Goal: Task Accomplishment & Management: Use online tool/utility

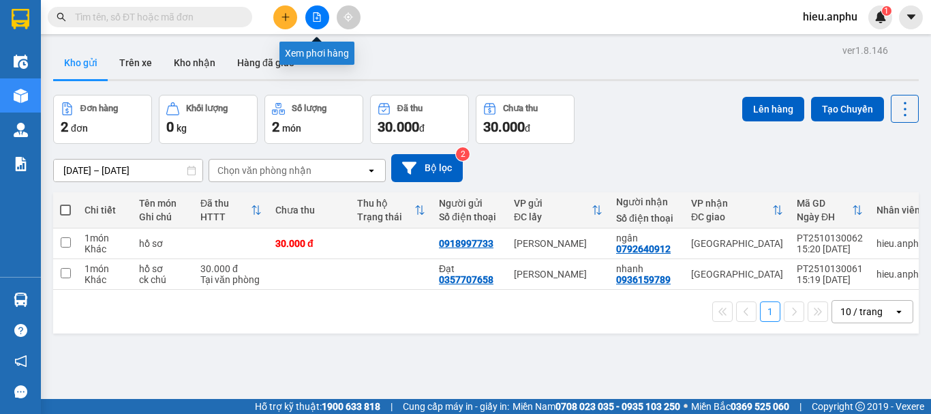
click at [318, 16] on icon "file-add" at bounding box center [317, 17] width 10 height 10
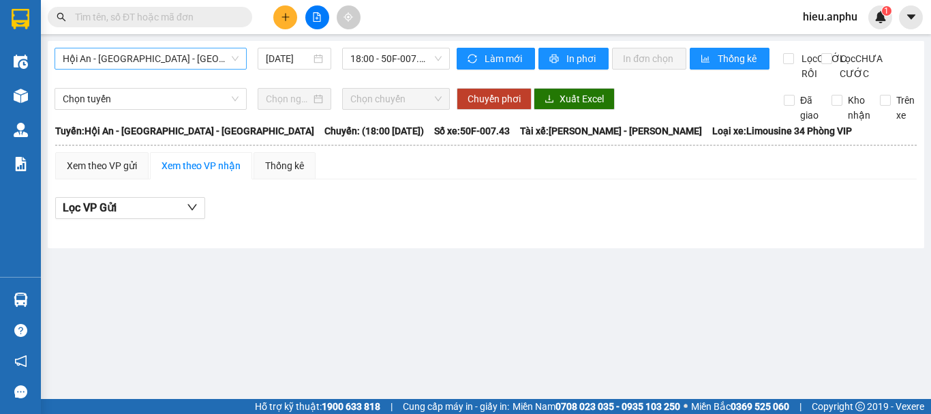
click at [146, 56] on span "Hội An - [GEOGRAPHIC_DATA] - [GEOGRAPHIC_DATA]" at bounding box center [151, 58] width 176 height 20
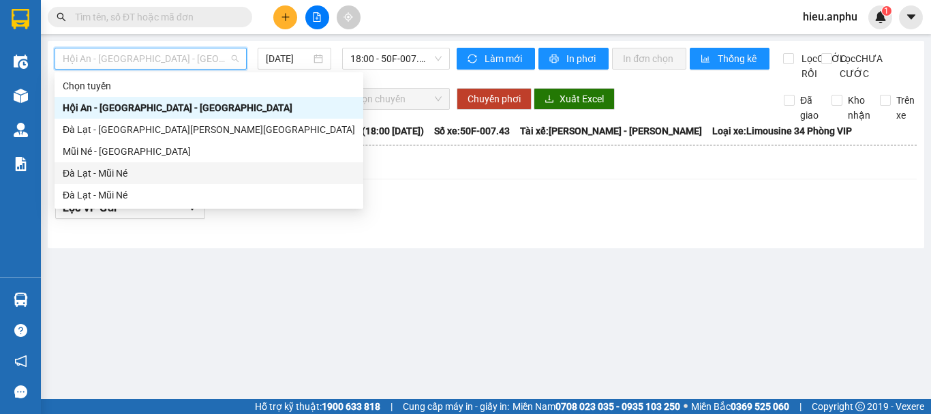
drag, startPoint x: 88, startPoint y: 177, endPoint x: 238, endPoint y: 98, distance: 169.5
click at [88, 176] on div "Đà Lạt - Mũi Né" at bounding box center [209, 173] width 292 height 15
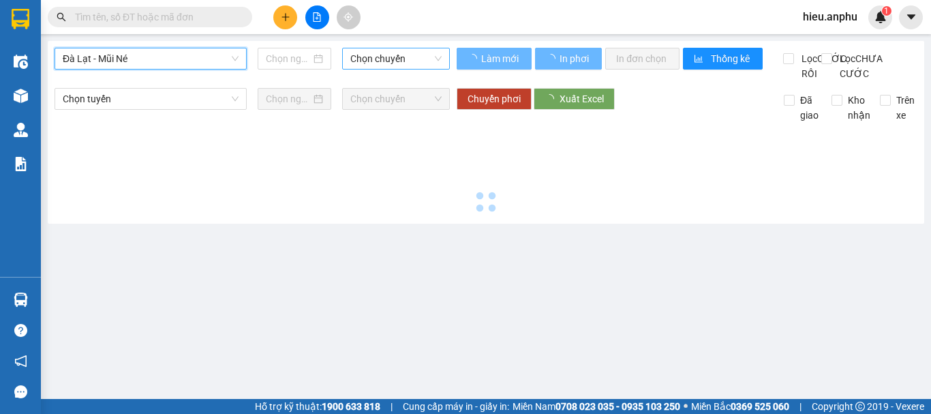
click at [365, 69] on div "Chọn chuyến" at bounding box center [396, 59] width 108 height 22
type input "[DATE]"
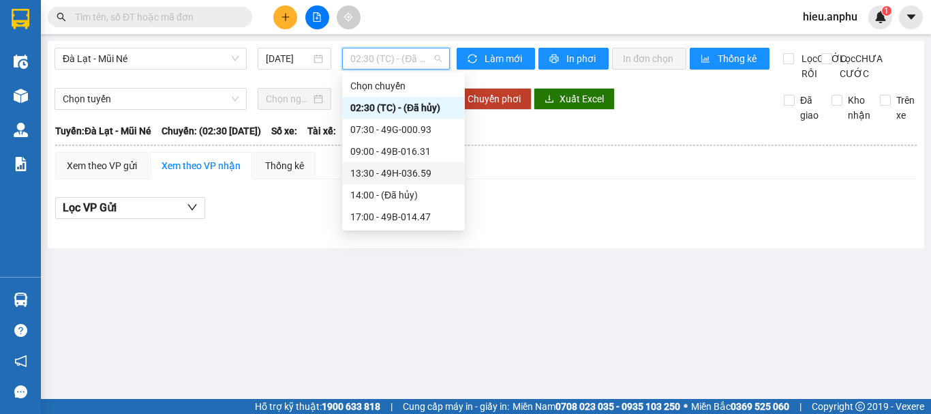
click at [371, 174] on div "13:30 - 49H-036.59" at bounding box center [403, 173] width 106 height 15
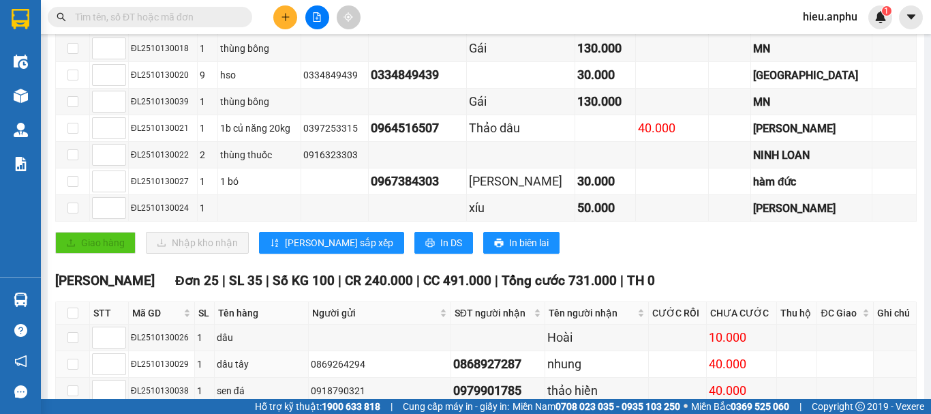
scroll to position [477, 0]
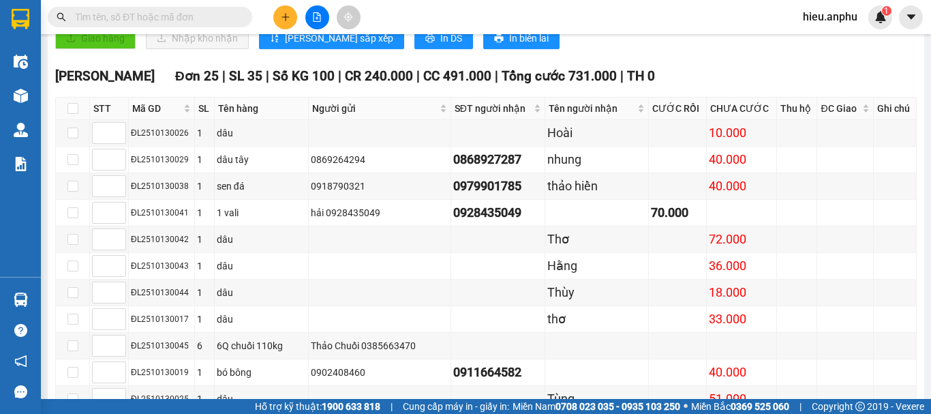
click at [78, 120] on th at bounding box center [73, 108] width 34 height 22
click at [72, 114] on input "checkbox" at bounding box center [72, 108] width 11 height 11
checkbox input "true"
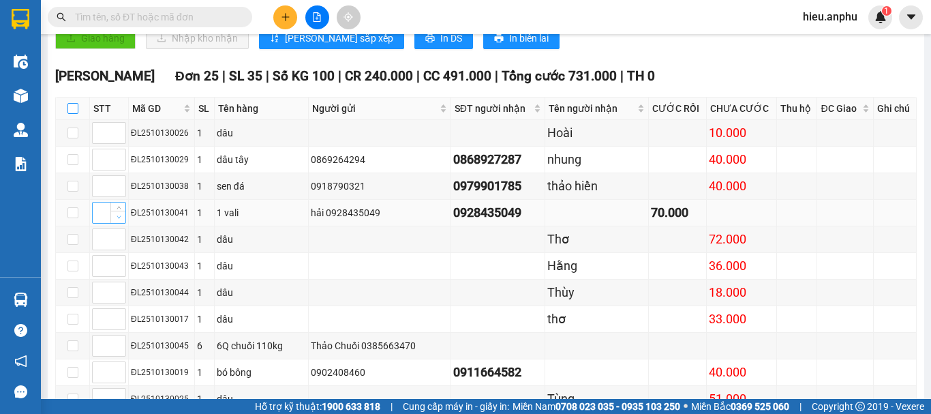
checkbox input "true"
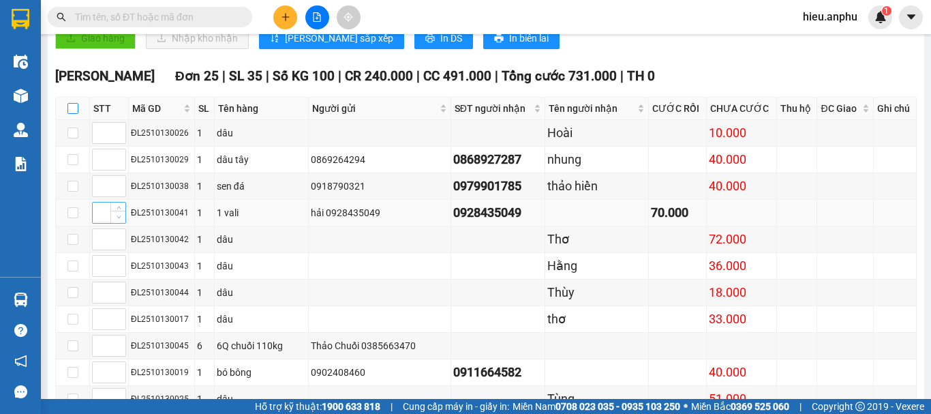
checkbox input "true"
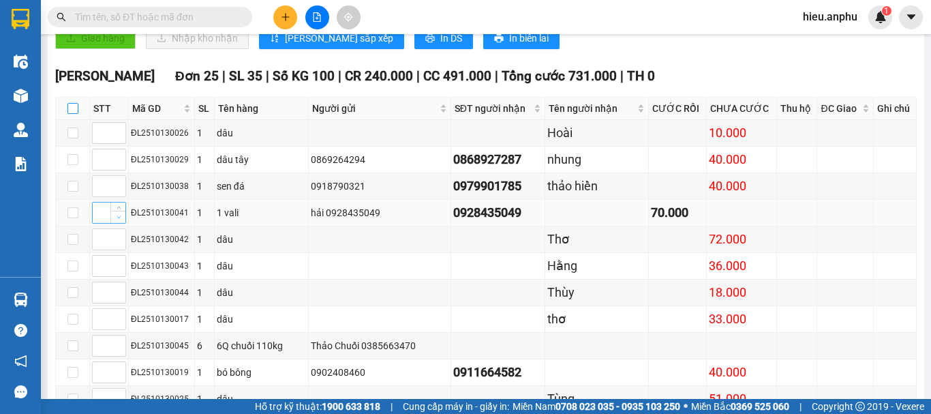
checkbox input "true"
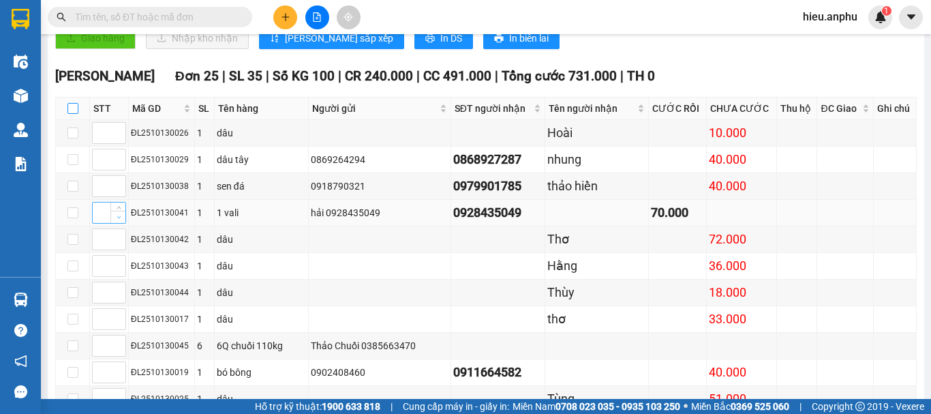
checkbox input "true"
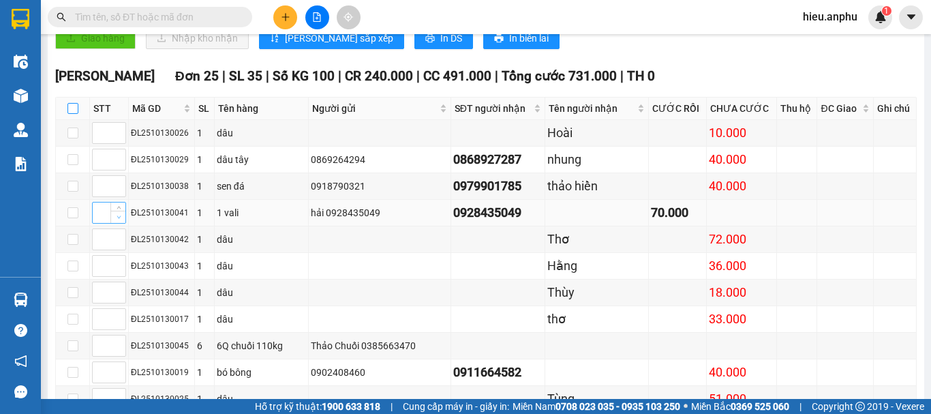
checkbox input "true"
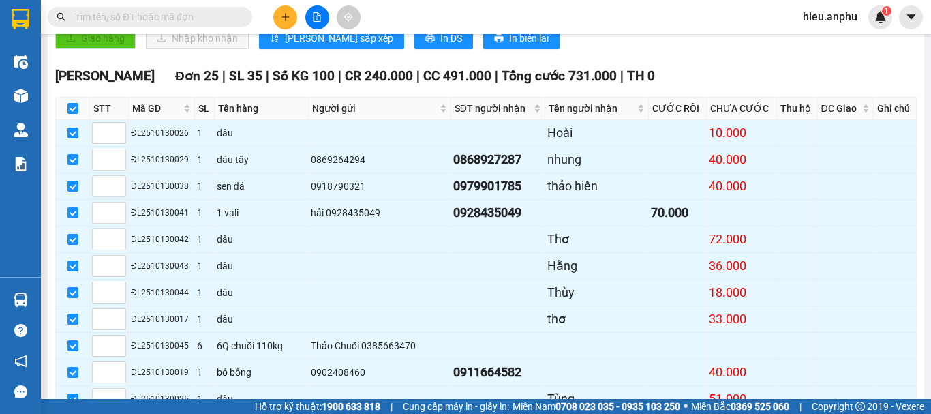
scroll to position [750, 0]
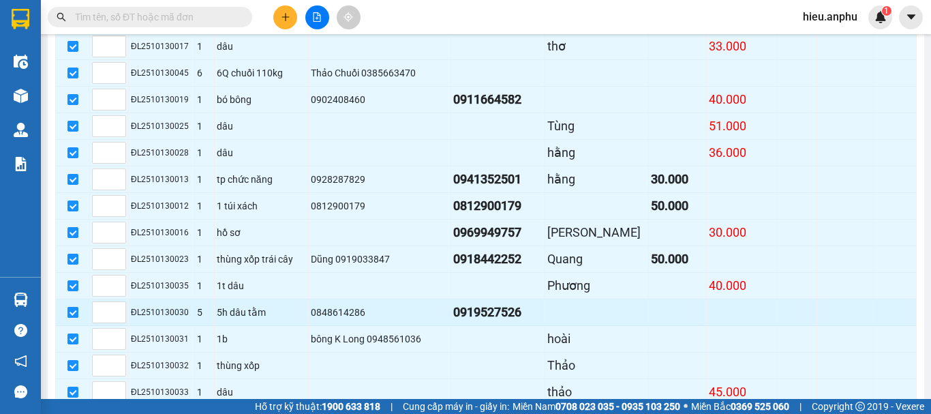
click at [73, 318] on input "checkbox" at bounding box center [72, 312] width 11 height 11
checkbox input "false"
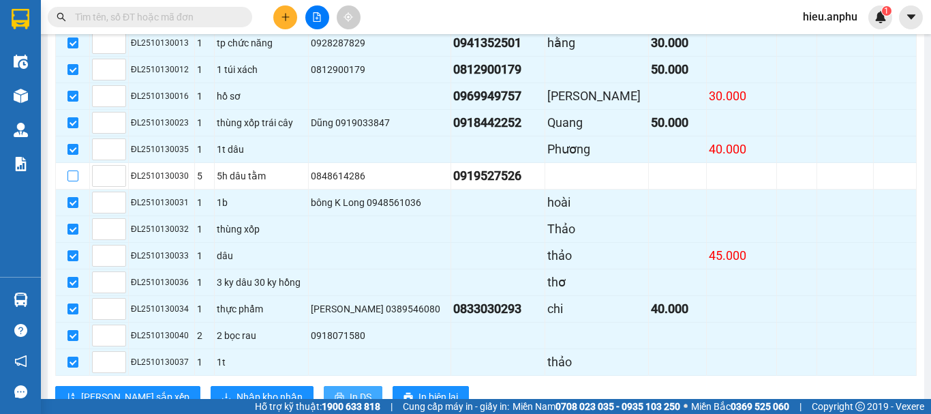
scroll to position [948, 0]
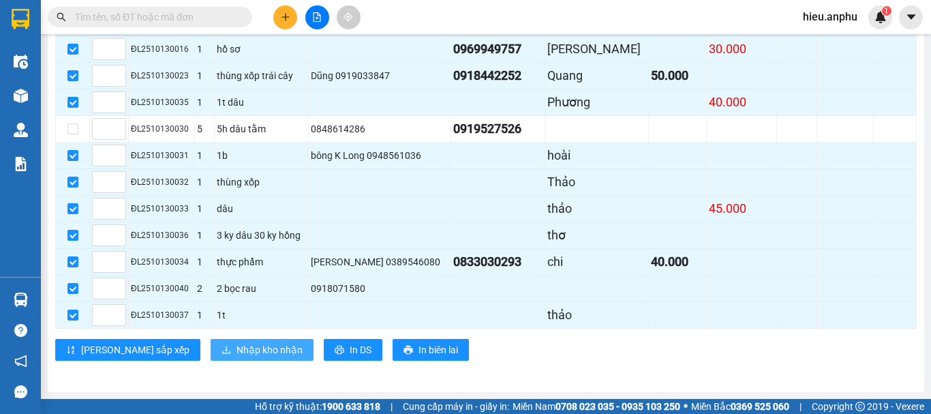
click at [237, 346] on span "Nhập kho nhận" at bounding box center [270, 349] width 66 height 15
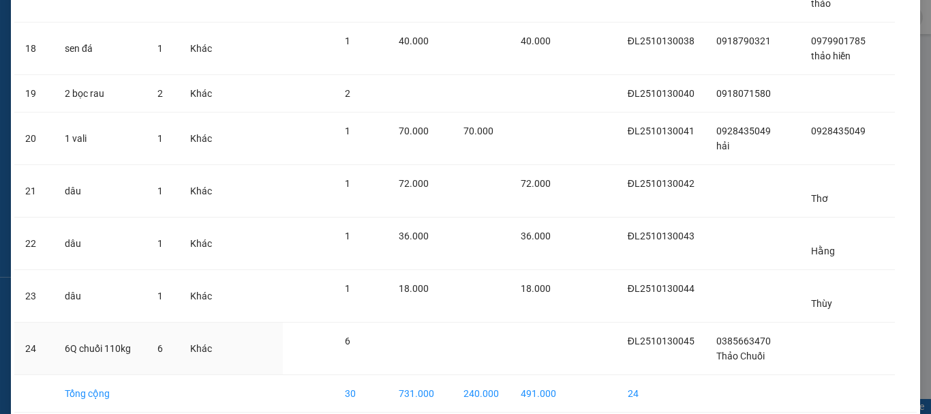
scroll to position [1015, 0]
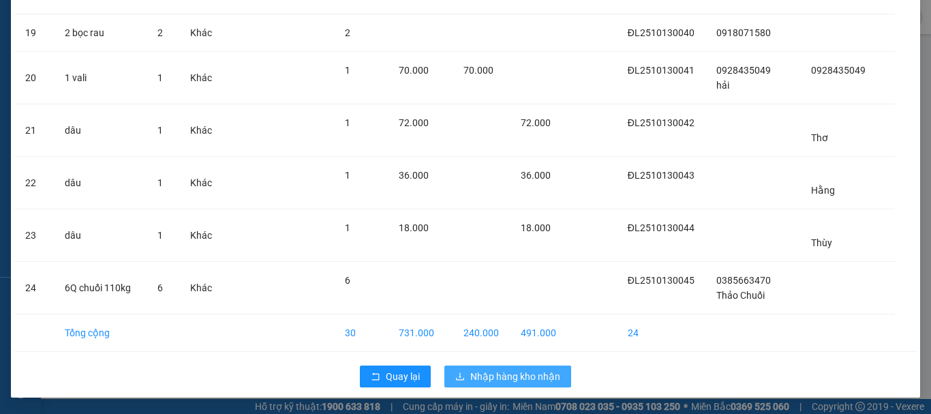
click at [509, 372] on span "Nhập hàng kho nhận" at bounding box center [515, 376] width 90 height 15
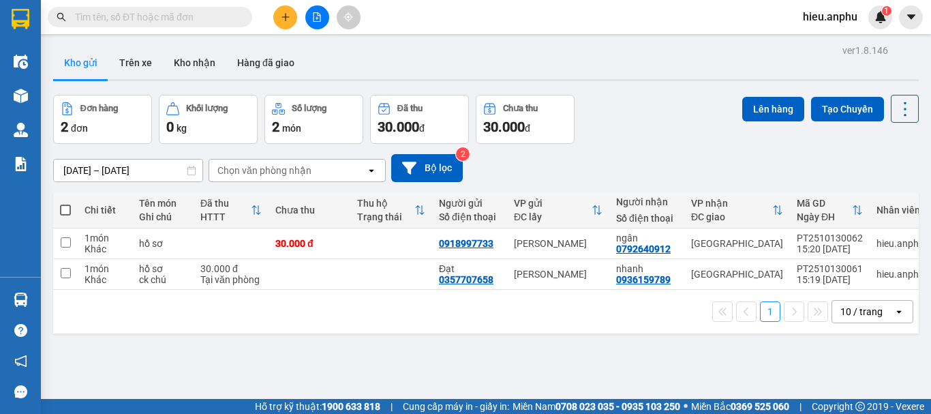
click at [131, 20] on input "text" at bounding box center [155, 17] width 161 height 15
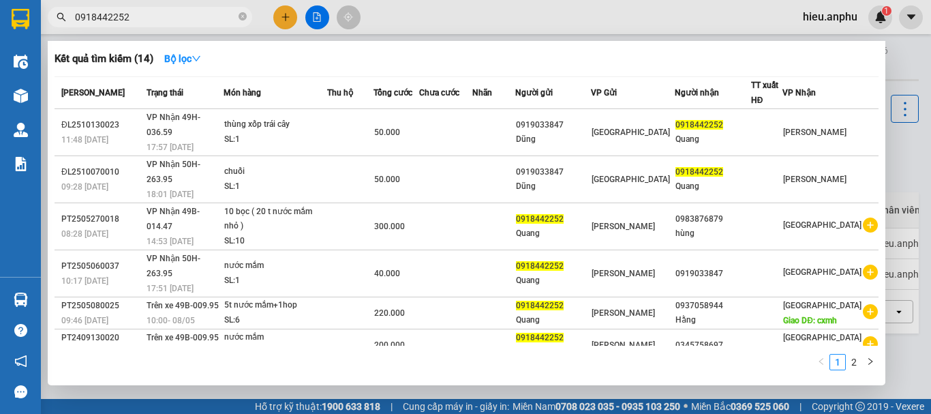
type input "0918442252"
click at [316, 14] on div at bounding box center [465, 207] width 931 height 414
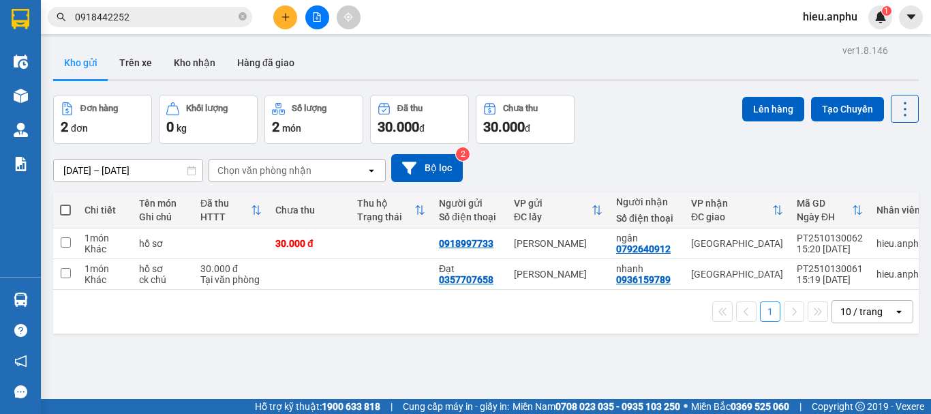
click at [238, 15] on span "0918442252" at bounding box center [150, 17] width 204 height 20
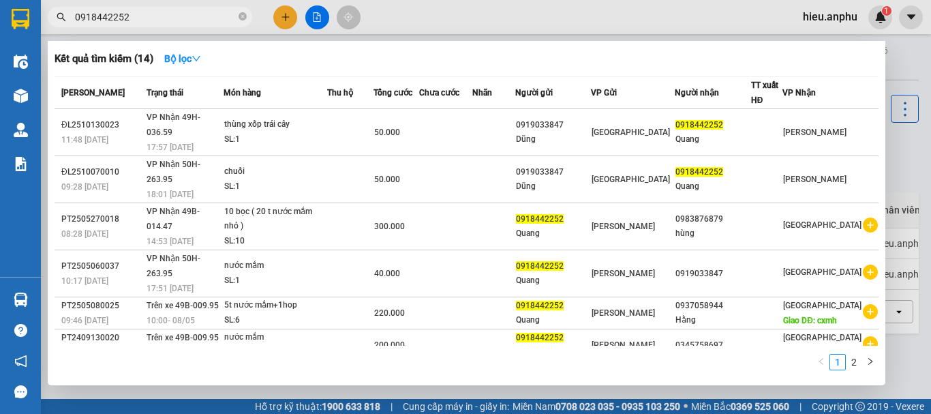
click at [319, 10] on div at bounding box center [465, 207] width 931 height 414
click at [243, 16] on icon "close-circle" at bounding box center [243, 16] width 8 height 8
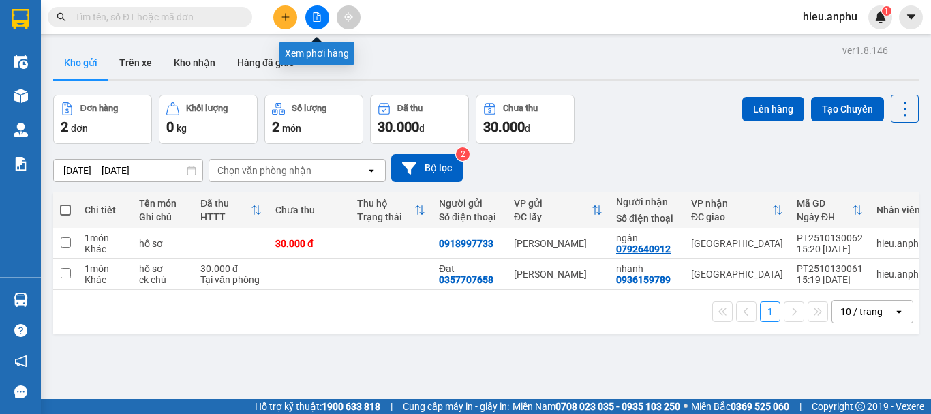
click at [316, 16] on icon "file-add" at bounding box center [317, 17] width 10 height 10
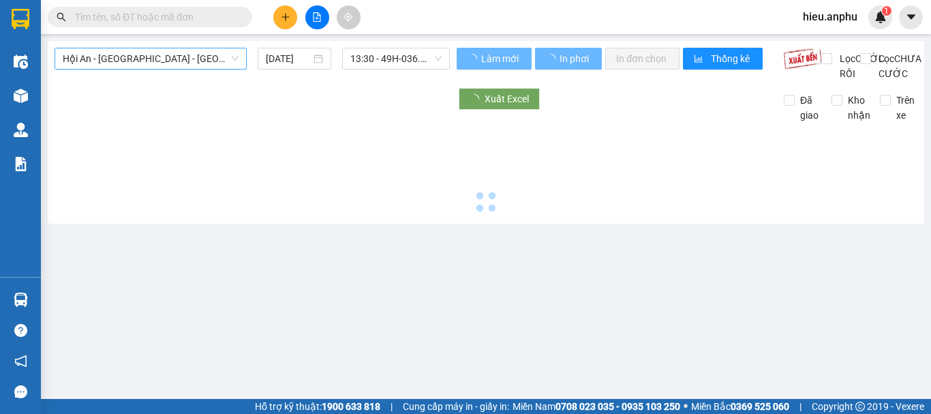
click at [133, 61] on span "Hội An - [GEOGRAPHIC_DATA] - [GEOGRAPHIC_DATA]" at bounding box center [151, 58] width 176 height 20
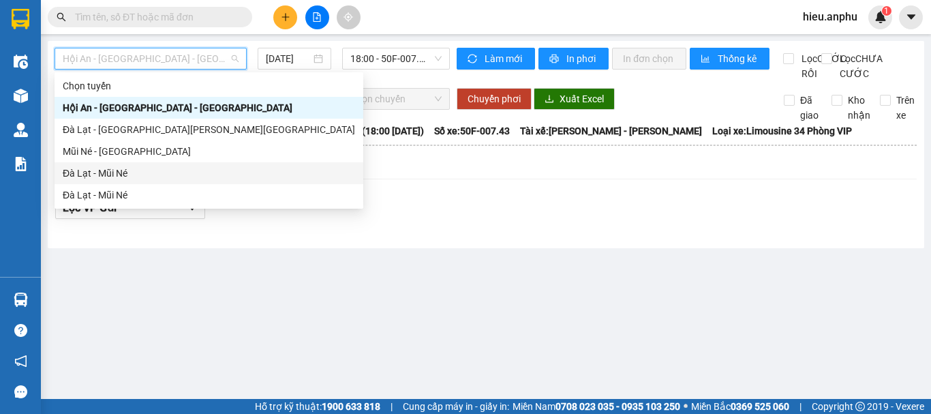
click at [108, 174] on div "Đà Lạt - Mũi Né" at bounding box center [209, 173] width 292 height 15
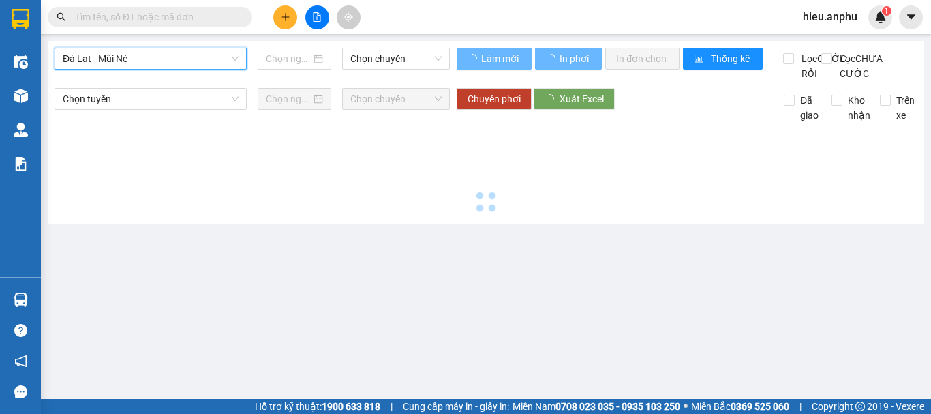
type input "[DATE]"
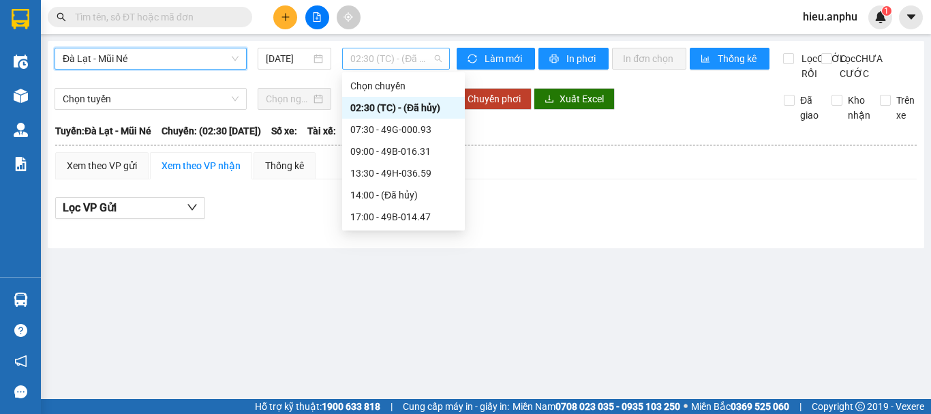
click at [367, 60] on span "02:30 (TC) - (Đã hủy)" at bounding box center [395, 58] width 91 height 20
click at [362, 215] on div "17:00 - 49B-014.47" at bounding box center [403, 216] width 106 height 15
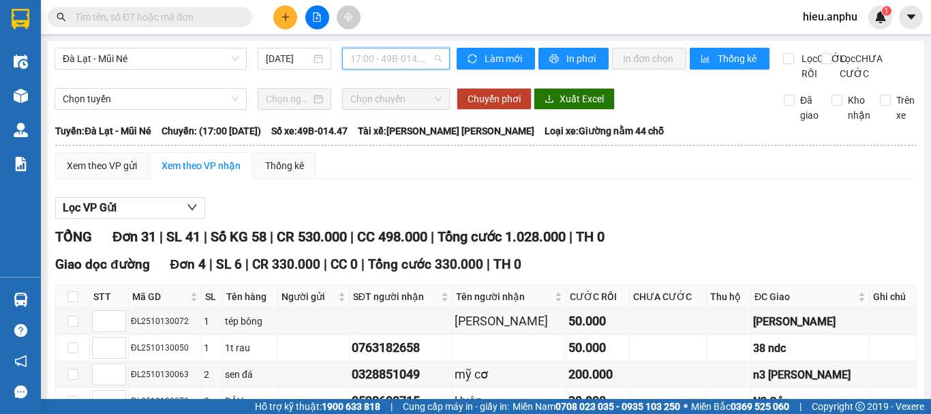
click at [382, 65] on span "17:00 - 49B-014.47" at bounding box center [395, 58] width 91 height 20
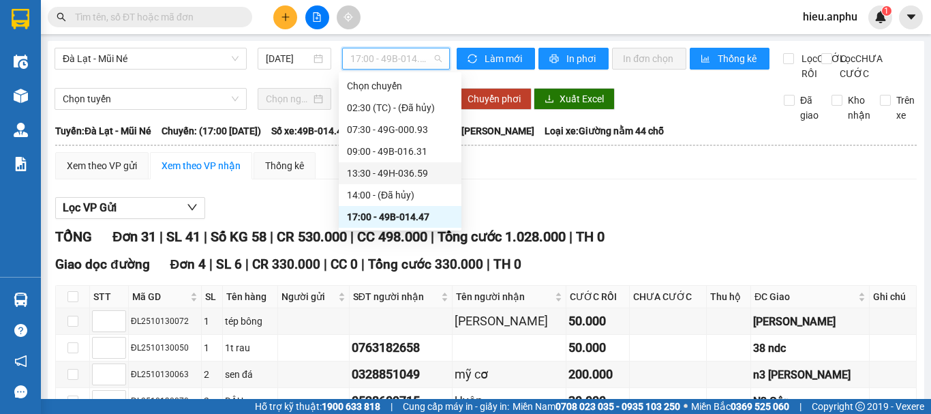
click at [378, 172] on div "13:30 - 49H-036.59" at bounding box center [400, 173] width 106 height 15
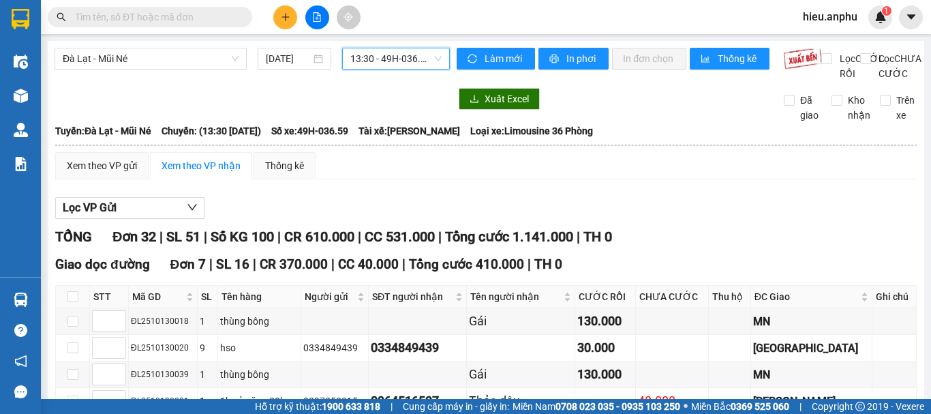
scroll to position [136, 0]
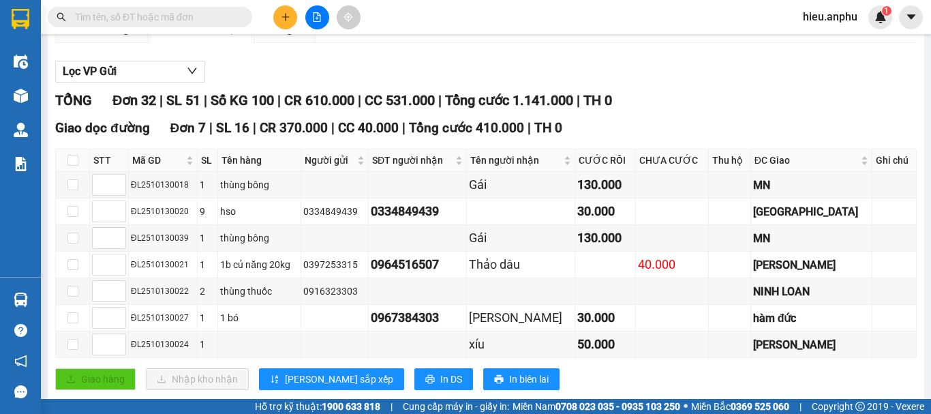
click at [136, 24] on input "text" at bounding box center [155, 17] width 161 height 15
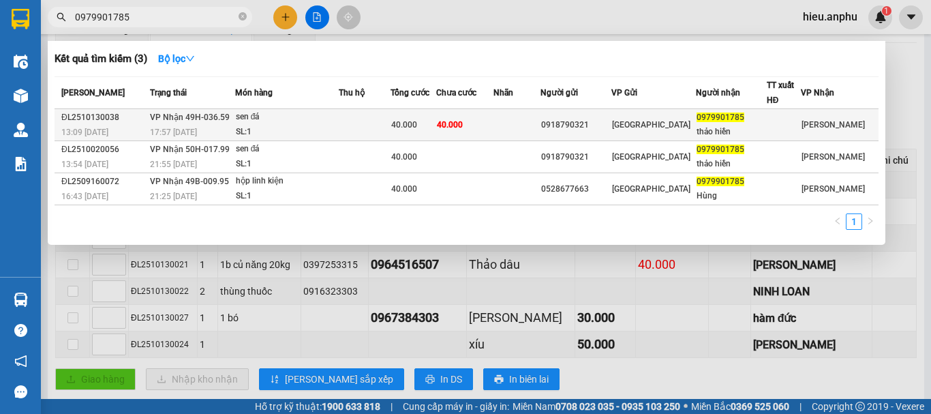
type input "0979901785"
click at [321, 126] on div "SL: 1" at bounding box center [287, 132] width 102 height 15
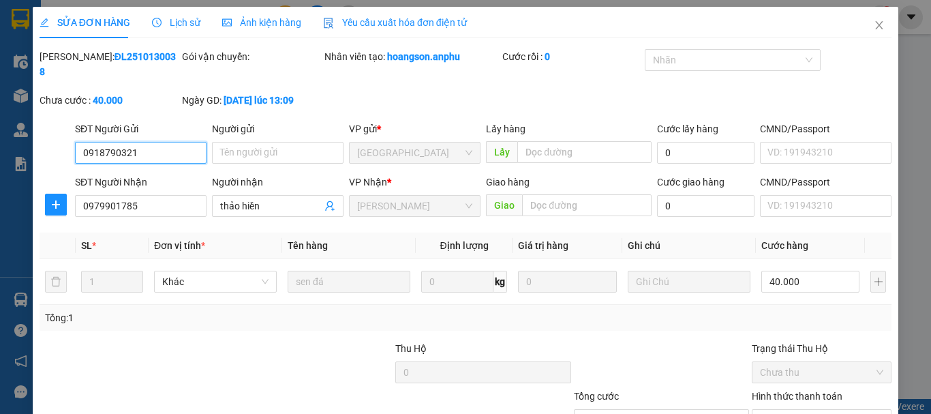
type input "0918790321"
type input "0979901785"
type input "thảo hiền"
type input "40.000"
